Goal: Register for event/course

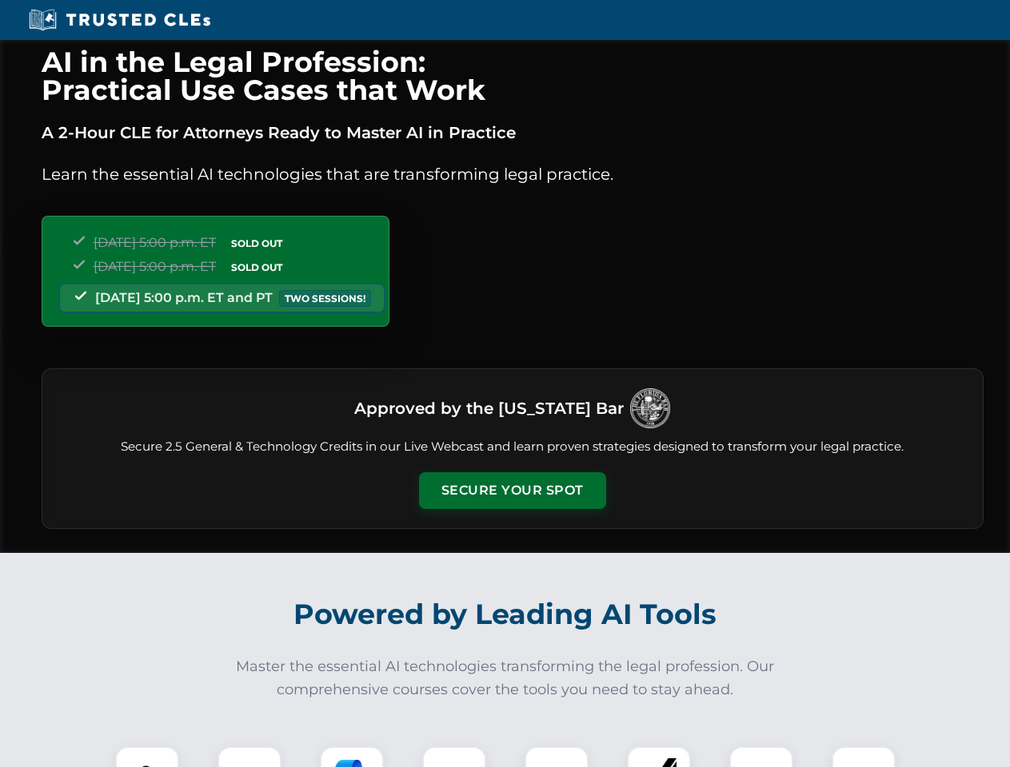
click at [512, 491] on button "Secure Your Spot" at bounding box center [512, 490] width 187 height 37
click at [147, 757] on img at bounding box center [147, 778] width 46 height 46
